Goal: Task Accomplishment & Management: Complete application form

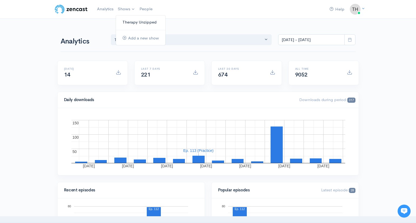
click at [130, 20] on link "Therapy Unzipped" at bounding box center [140, 22] width 49 height 9
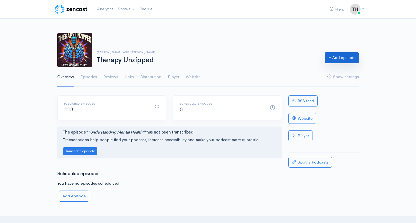
click at [342, 57] on link "Add episode" at bounding box center [341, 57] width 34 height 11
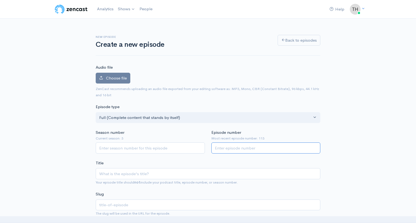
click at [244, 147] on input "Episode number" at bounding box center [265, 147] width 109 height 11
type input "114"
click at [150, 149] on input "Season number" at bounding box center [150, 147] width 109 height 11
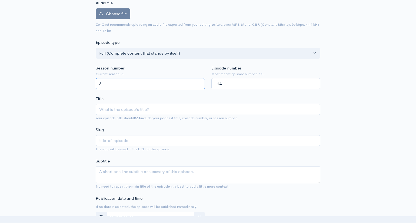
scroll to position [66, 0]
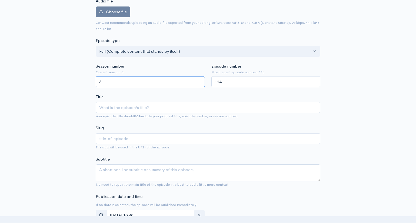
type input "3"
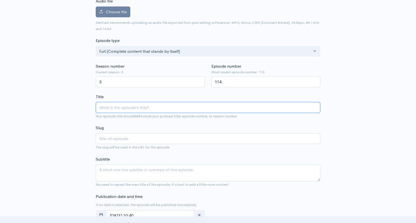
click at [139, 105] on input "Title" at bounding box center [208, 107] width 224 height 11
type input "P"
type input "p"
type input "Po"
type input "po"
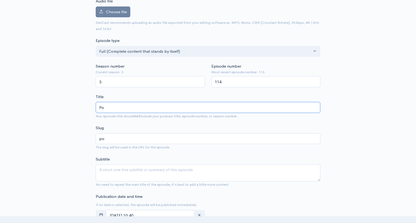
type input "Por"
type input "por"
type input "Porr"
type input "porr"
type input "Porrn"
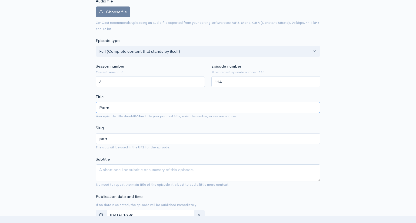
type input "porrn"
type input "Porr"
type input "porr"
type input "Por"
type input "por"
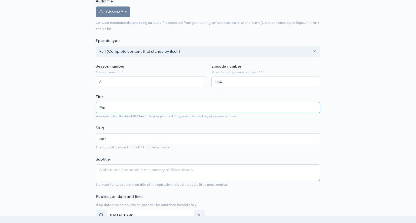
type input "Porn"
type input "porn"
type input "Porn A"
type input "porn-a"
type input "Porn Ad"
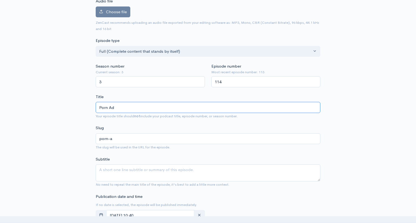
type input "porn-ad"
type input "Porn Add"
type input "porn-add"
type input "Porn Addic"
type input "porn-addic"
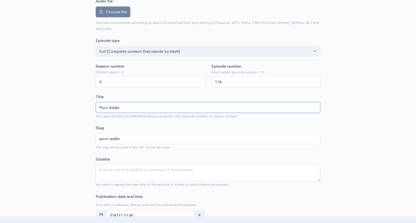
type input "Porn Addict"
type input "porn-addict"
type input "Porn Addictio"
type input "porn-addictio"
type input "Porn Addiction"
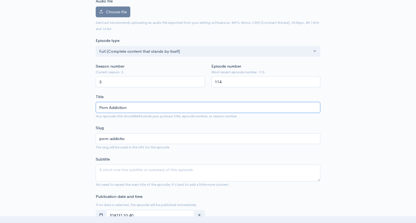
type input "porn-addiction"
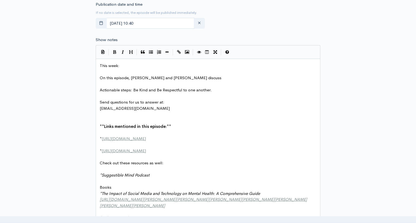
scroll to position [261, 0]
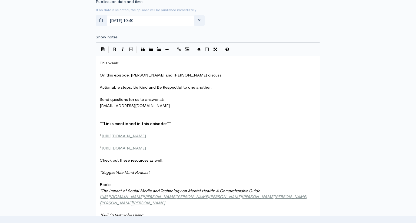
type input "Porn Addiction"
click at [132, 61] on pre "This week:" at bounding box center [208, 63] width 219 height 6
type textarea "Port"
type textarea "n Addiction"
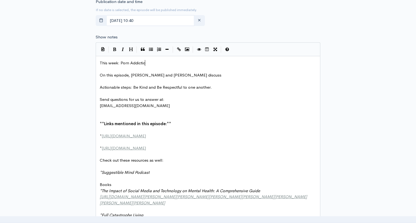
scroll to position [0, 21]
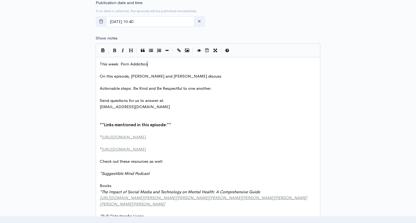
click at [177, 73] on pre "On this episode, [PERSON_NAME] and [PERSON_NAME] discuss" at bounding box center [208, 76] width 219 height 6
type textarea "o"
type textarea "porn addiction, chronic masdterba"
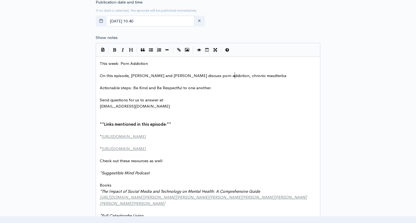
scroll to position [0, 63]
type textarea "terbation, nad"
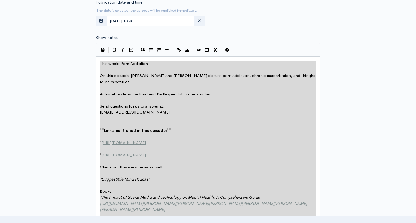
scroll to position [258, 0]
type textarea "This week: Porn Addiction On this episode, [PERSON_NAME] and [PERSON_NAME] disc…"
click at [354, 61] on div "New episode Create a new episode Back to episodes Audio file Choose file 0 ZenC…" at bounding box center [208, 138] width 308 height 761
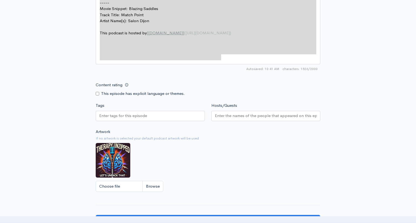
scroll to position [534, 0]
click at [150, 115] on div at bounding box center [150, 115] width 109 height 10
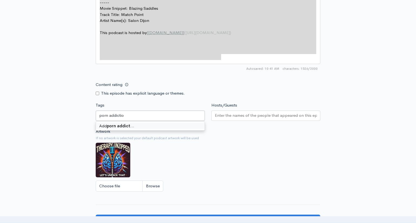
type input "porn addiction"
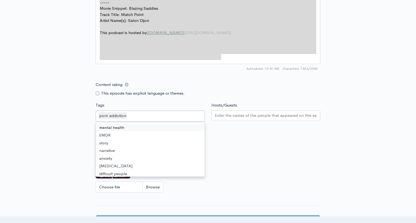
scroll to position [534, 0]
click at [231, 113] on input "Hosts/Guests" at bounding box center [266, 116] width 102 height 6
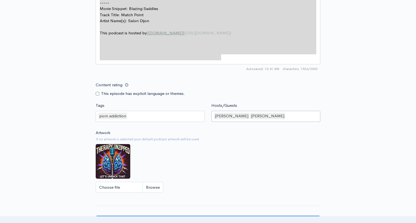
click at [98, 92] on input "Content rating" at bounding box center [98, 94] width 4 height 4
checkbox input "true"
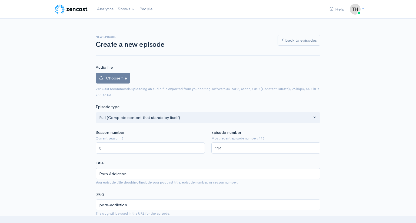
scroll to position [0, 0]
click at [177, 75] on div "Choose file 0" at bounding box center [208, 79] width 224 height 13
click at [119, 77] on span "Choose file" at bounding box center [116, 77] width 21 height 5
click at [0, 0] on input "Choose file" at bounding box center [0, 0] width 0 height 0
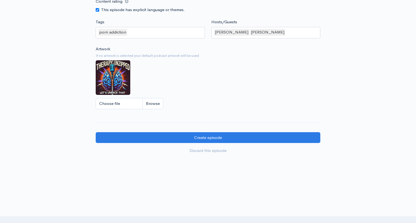
scroll to position [648, 0]
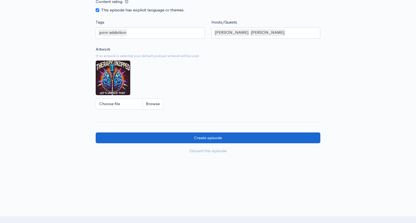
click at [276, 132] on input "Create episode" at bounding box center [208, 137] width 224 height 11
